Goal: Obtain resource: Download file/media

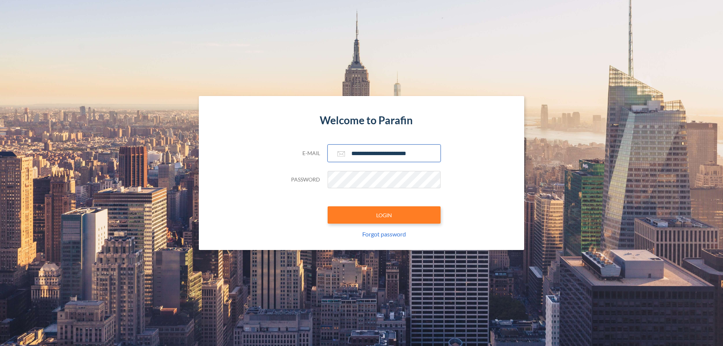
type input "**********"
click at [384, 215] on button "LOGIN" at bounding box center [384, 214] width 113 height 17
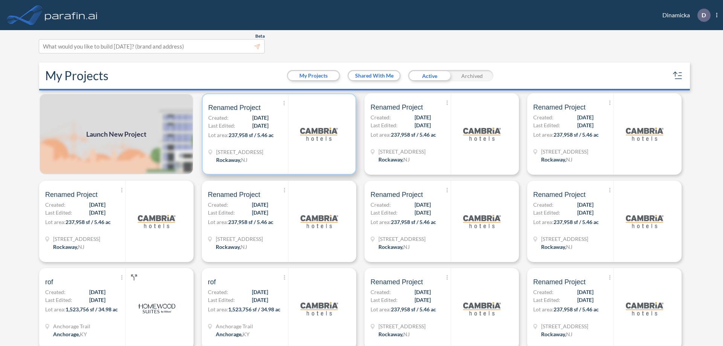
scroll to position [2, 0]
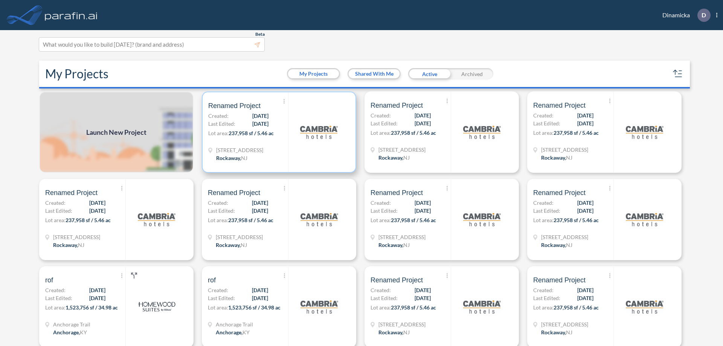
click at [278, 132] on p "Lot area: 237,958 sf / 5.46 ac" at bounding box center [248, 134] width 80 height 11
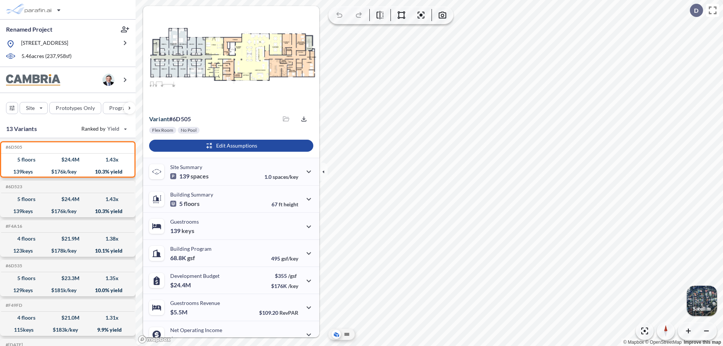
scroll to position [38, 0]
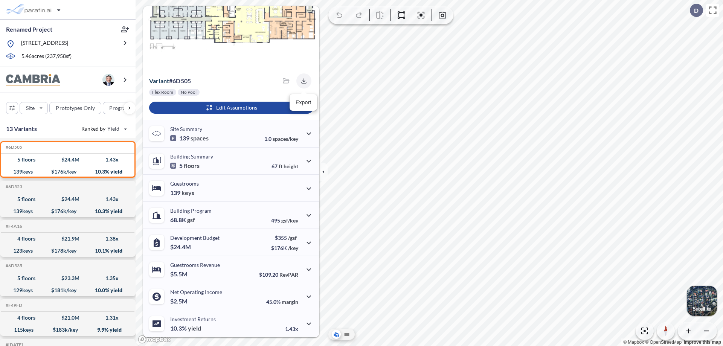
click at [302, 81] on icon "button" at bounding box center [303, 80] width 5 height 5
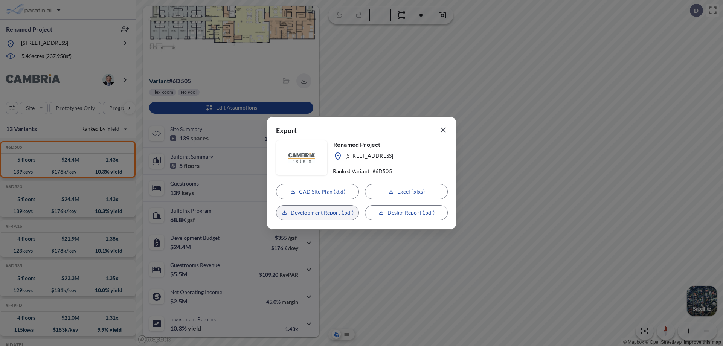
click at [317, 213] on p "Development Report (.pdf)" at bounding box center [322, 213] width 63 height 8
